Goal: Navigation & Orientation: Find specific page/section

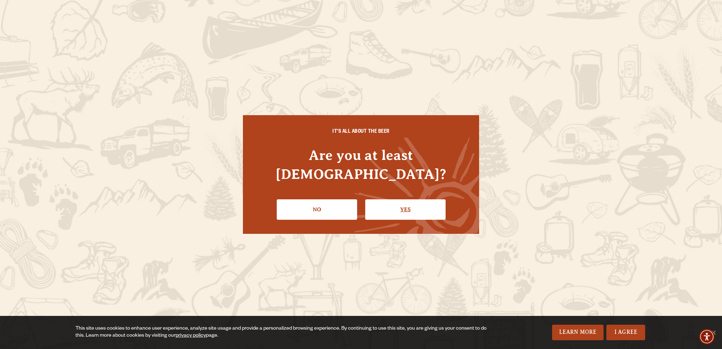
click at [385, 203] on link "Yes" at bounding box center [405, 210] width 80 height 20
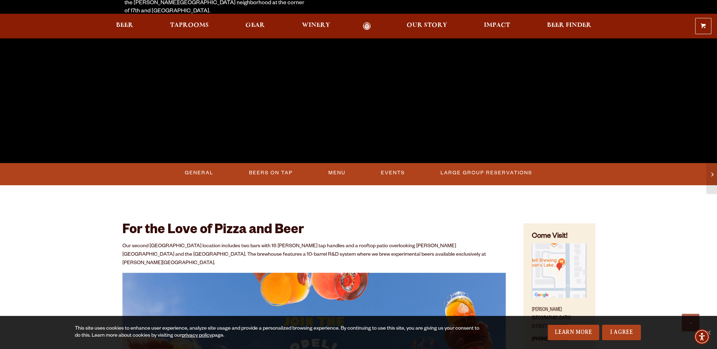
scroll to position [35, 0]
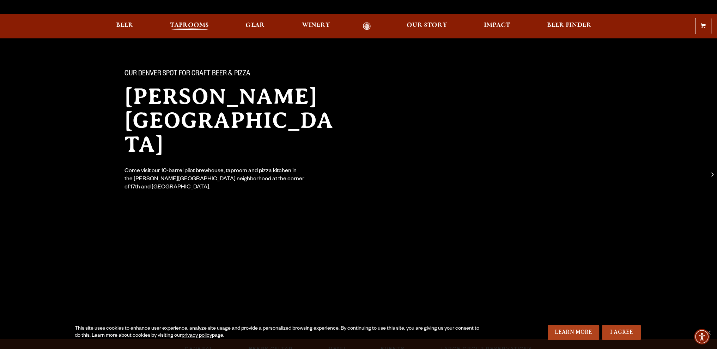
click at [193, 23] on span "Taprooms" at bounding box center [189, 26] width 39 height 6
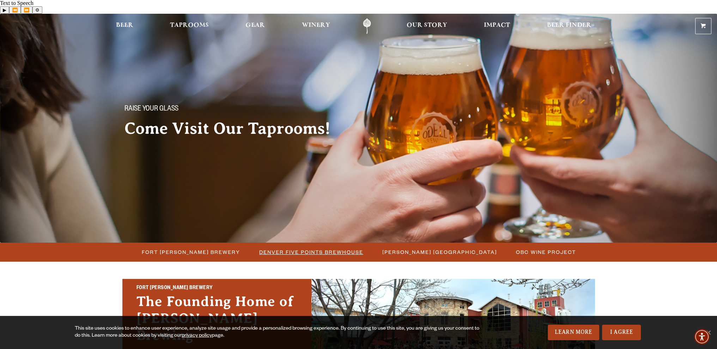
click at [327, 247] on span "Denver Five Points Brewhouse" at bounding box center [311, 252] width 104 height 10
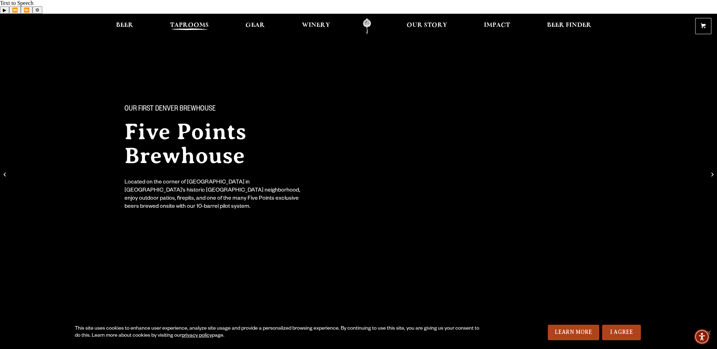
click at [193, 23] on span "Taprooms" at bounding box center [189, 26] width 39 height 6
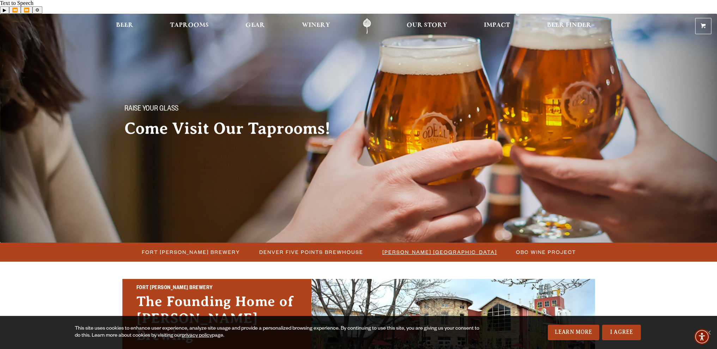
click at [450, 247] on span "[PERSON_NAME] [GEOGRAPHIC_DATA]" at bounding box center [439, 252] width 115 height 10
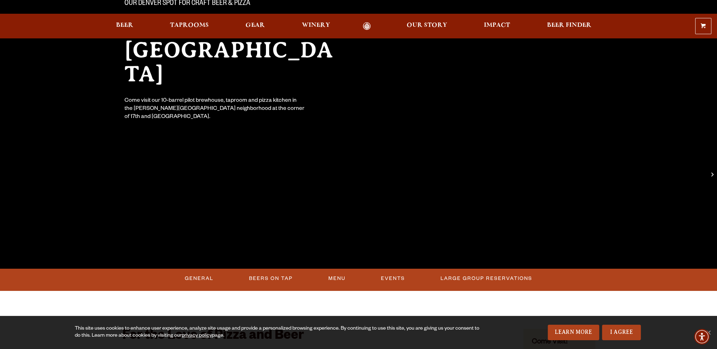
scroll to position [35, 0]
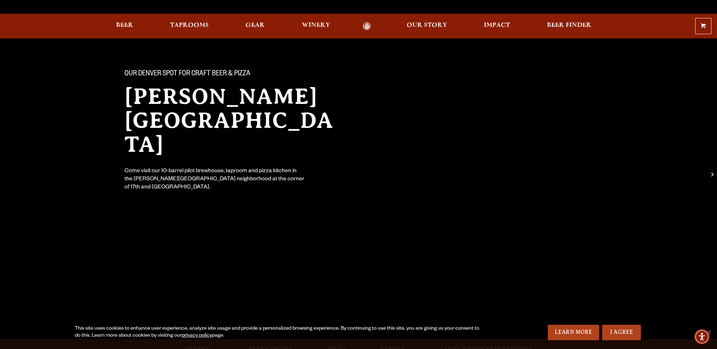
click at [444, 171] on div "Our Denver spot for craft beer & pizza [PERSON_NAME] [GEOGRAPHIC_DATA] Come vis…" at bounding box center [358, 102] width 717 height 248
click at [447, 169] on div "Our Denver spot for craft beer & pizza [PERSON_NAME] [GEOGRAPHIC_DATA] Come vis…" at bounding box center [358, 102] width 717 height 248
